Goal: Check status: Check status

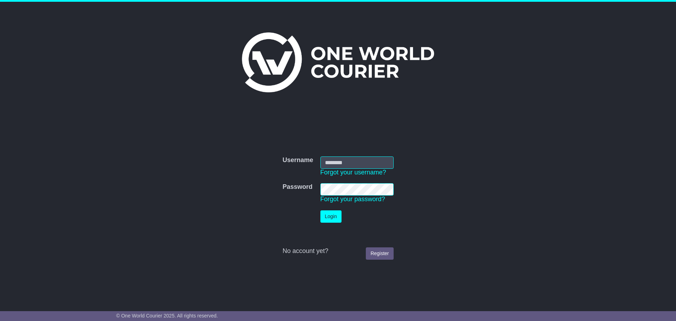
type input "**********"
click at [327, 213] on button "Login" at bounding box center [331, 216] width 21 height 12
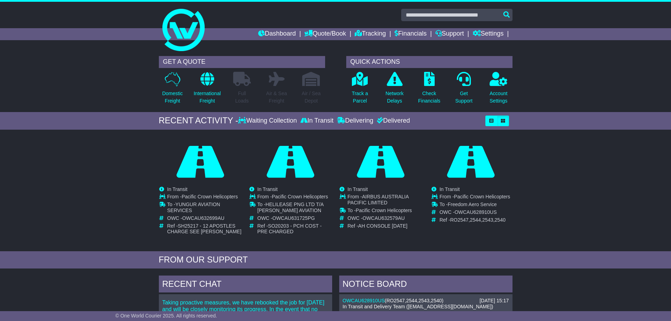
click at [386, 33] on li "Tracking" at bounding box center [375, 34] width 40 height 12
click at [374, 32] on link "Tracking" at bounding box center [370, 34] width 31 height 12
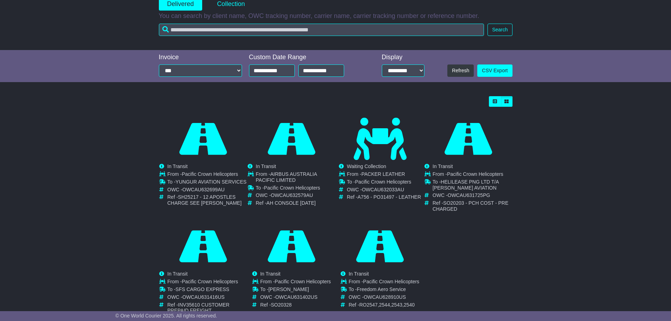
scroll to position [129, 0]
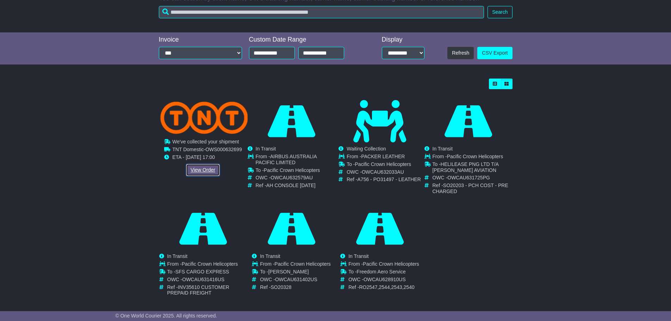
click at [205, 170] on link "View Order" at bounding box center [203, 170] width 34 height 12
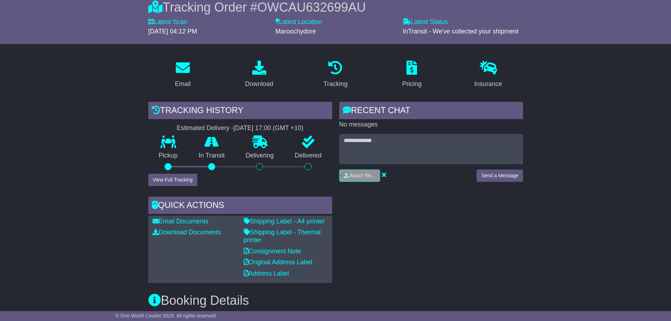
scroll to position [129, 0]
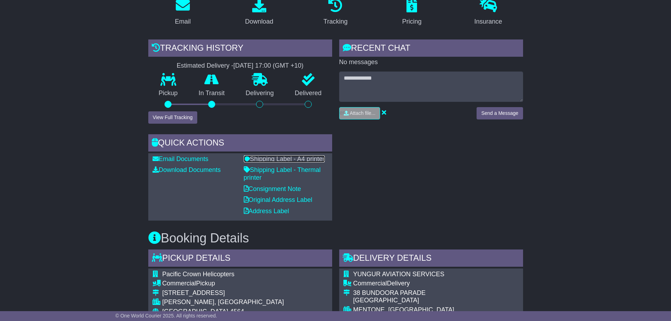
click at [278, 162] on link "Shipping Label - A4 printer" at bounding box center [284, 158] width 81 height 7
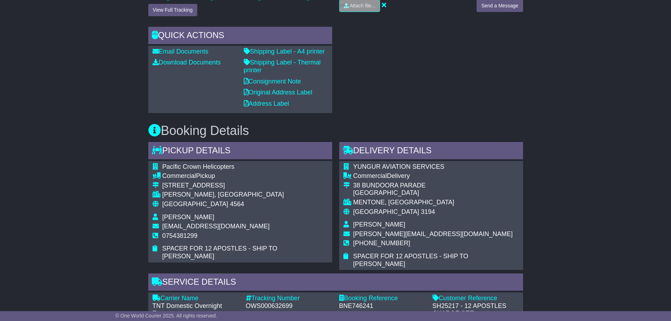
scroll to position [258, 0]
